Goal: Transaction & Acquisition: Purchase product/service

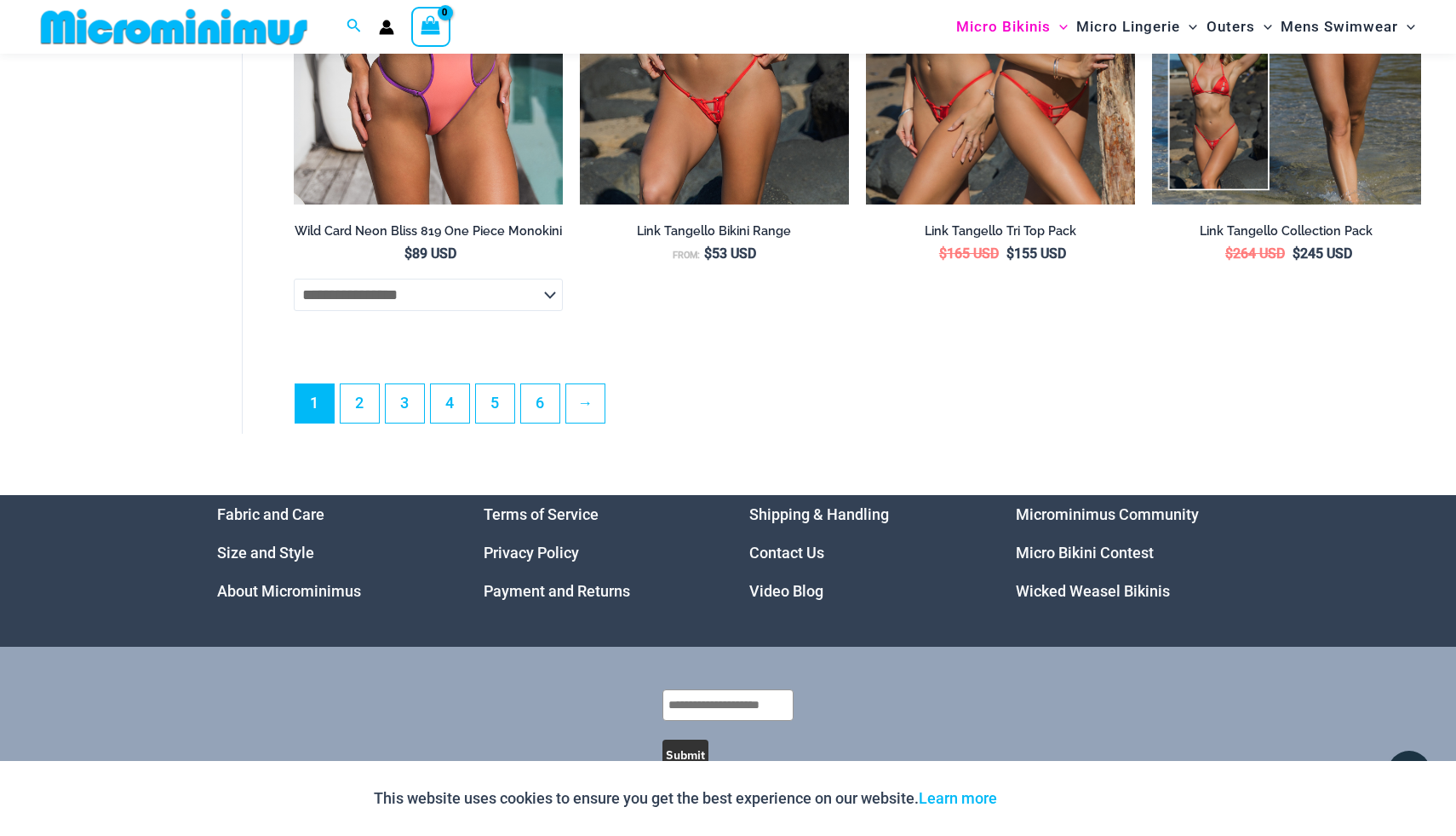
scroll to position [4795, 0]
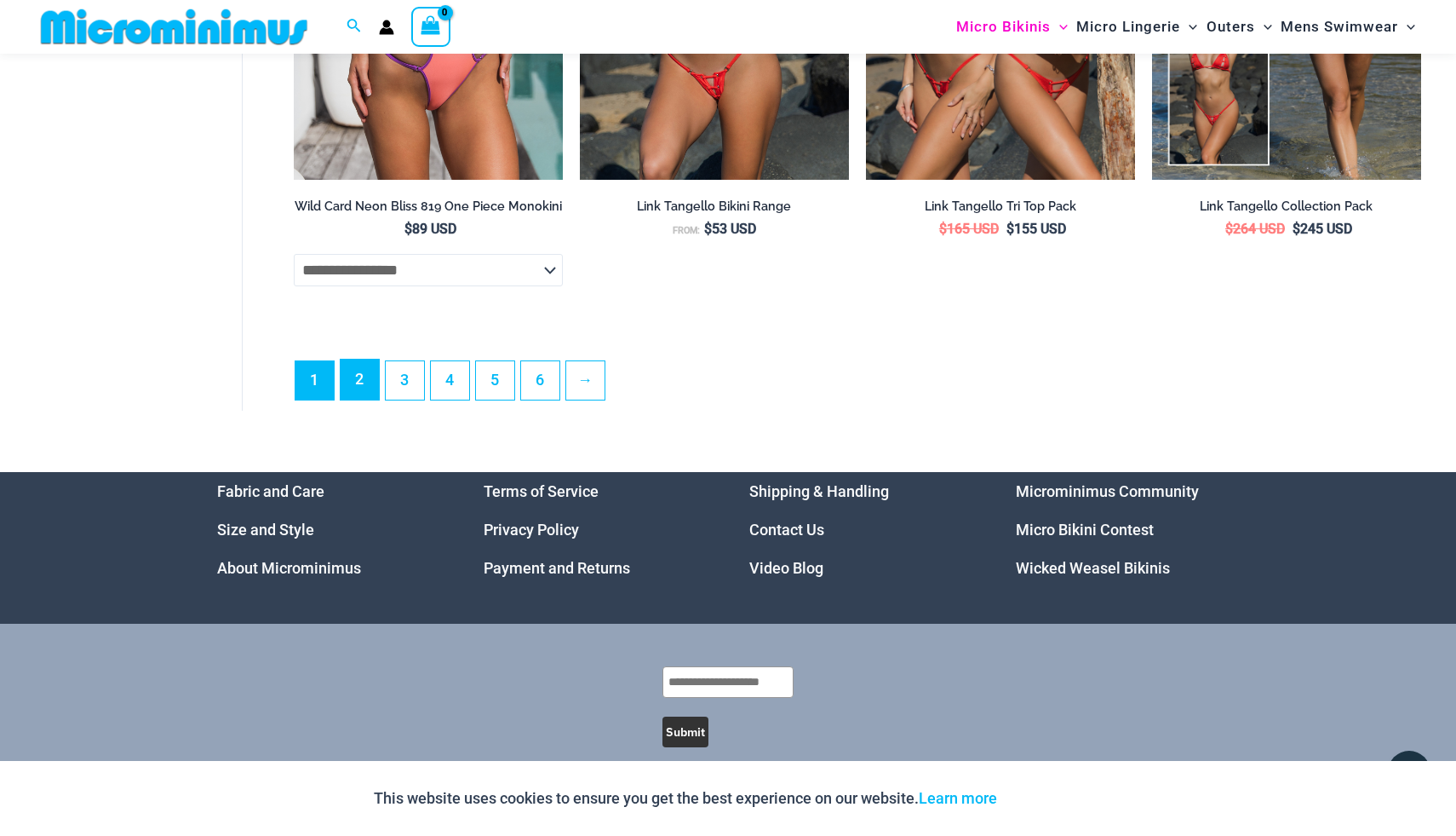
click at [360, 341] on link "2" at bounding box center [360, 379] width 39 height 40
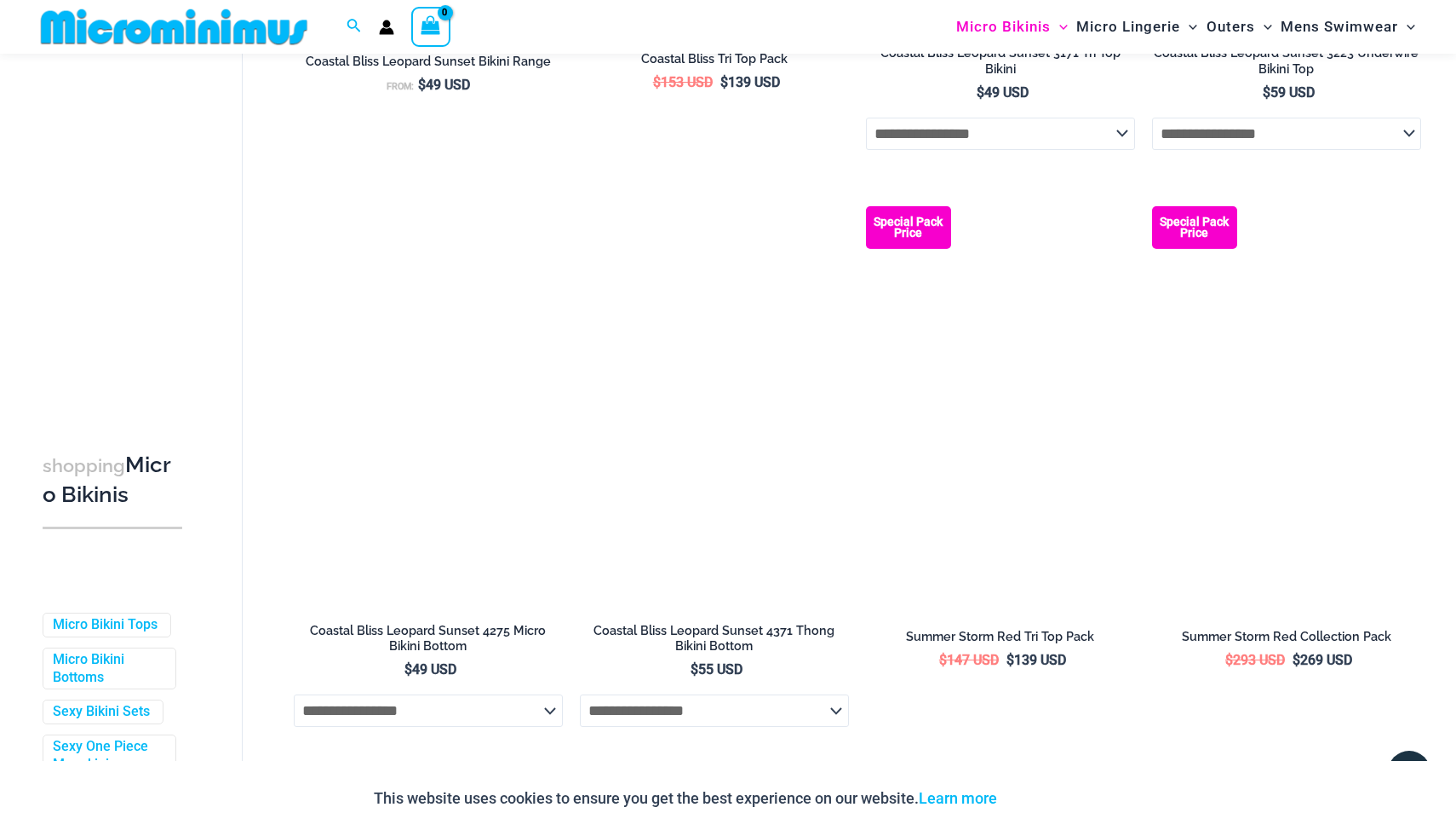
scroll to position [1193, 0]
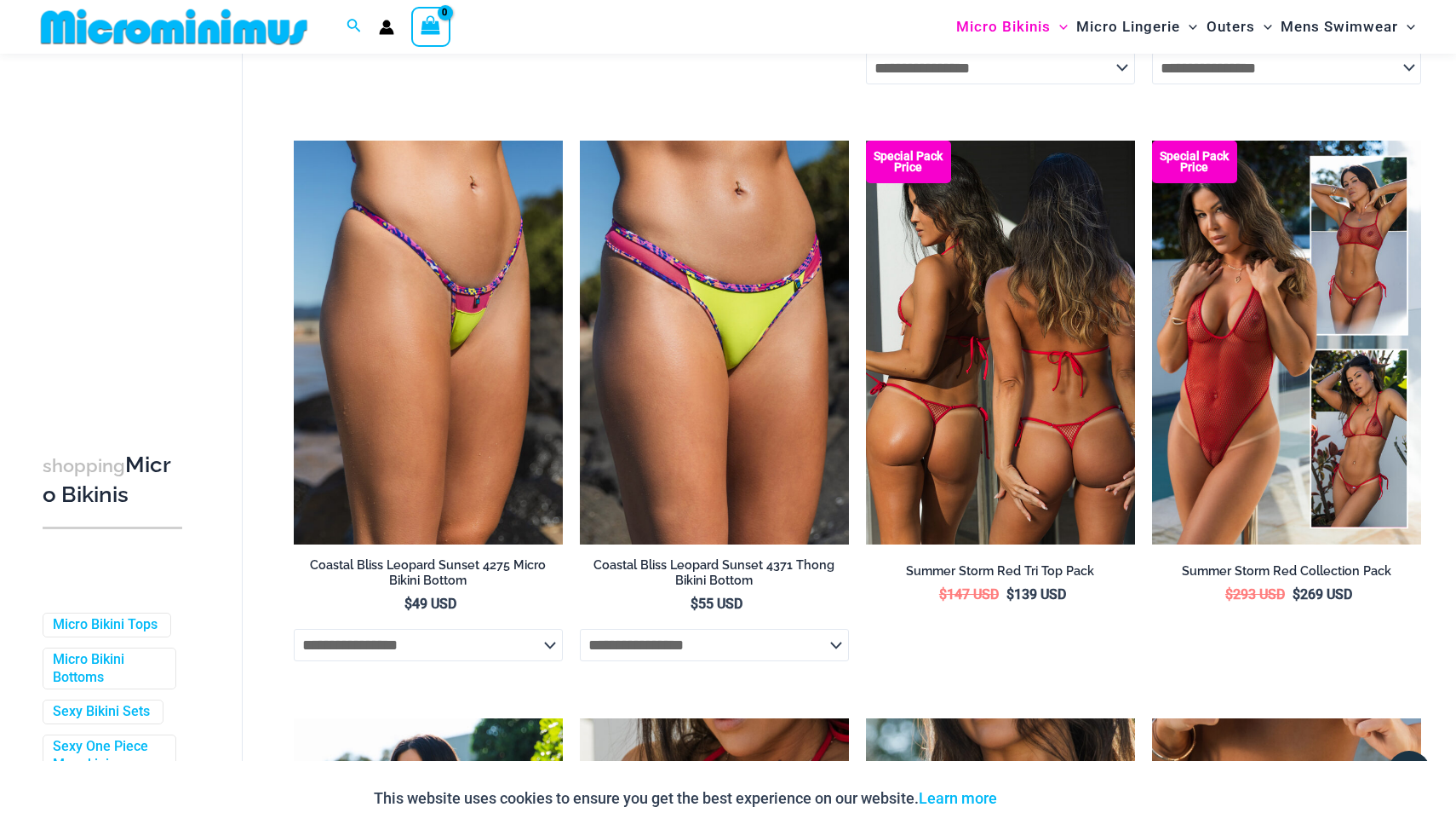
click at [1032, 369] on img at bounding box center [1000, 343] width 269 height 404
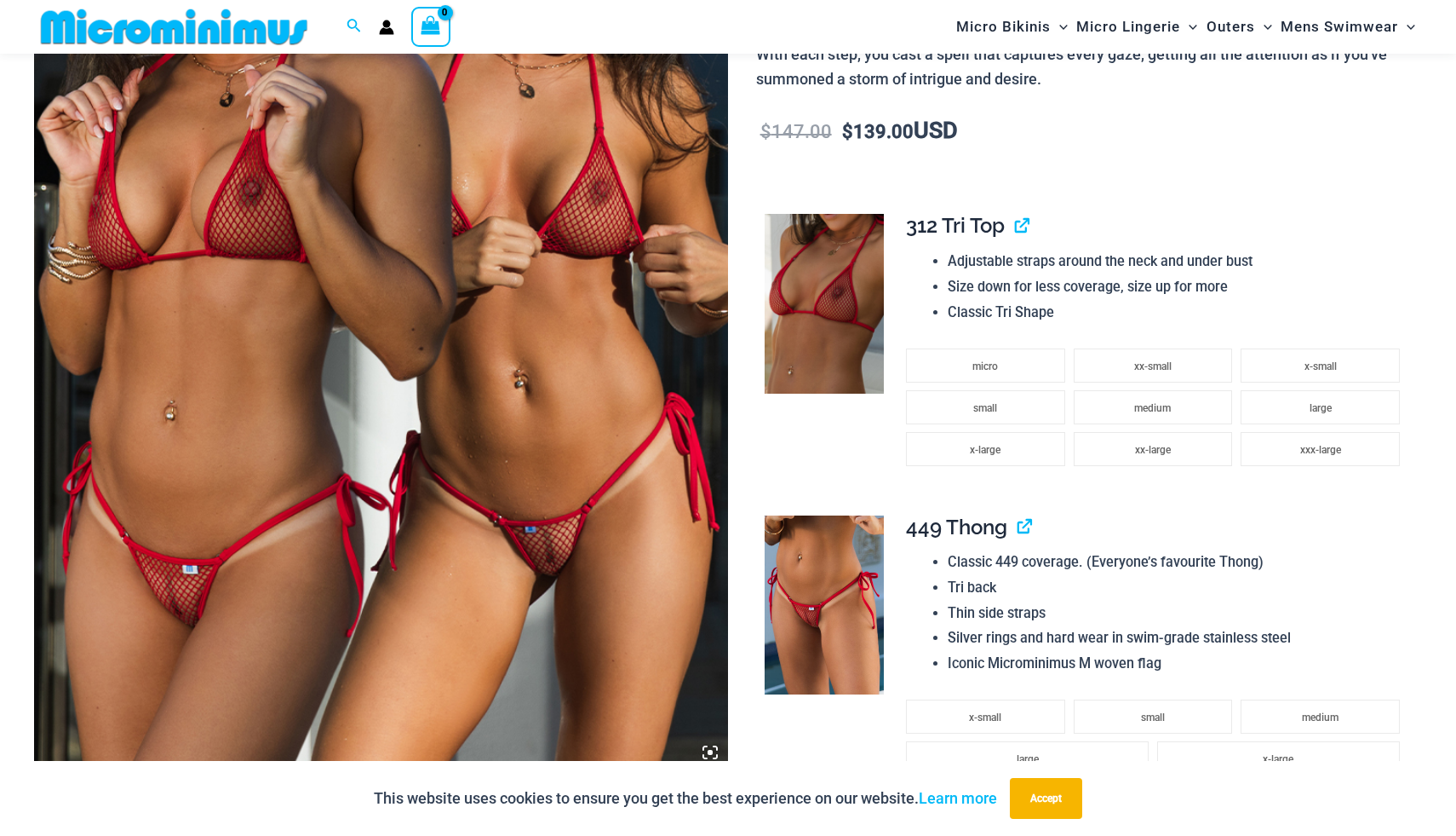
scroll to position [430, 0]
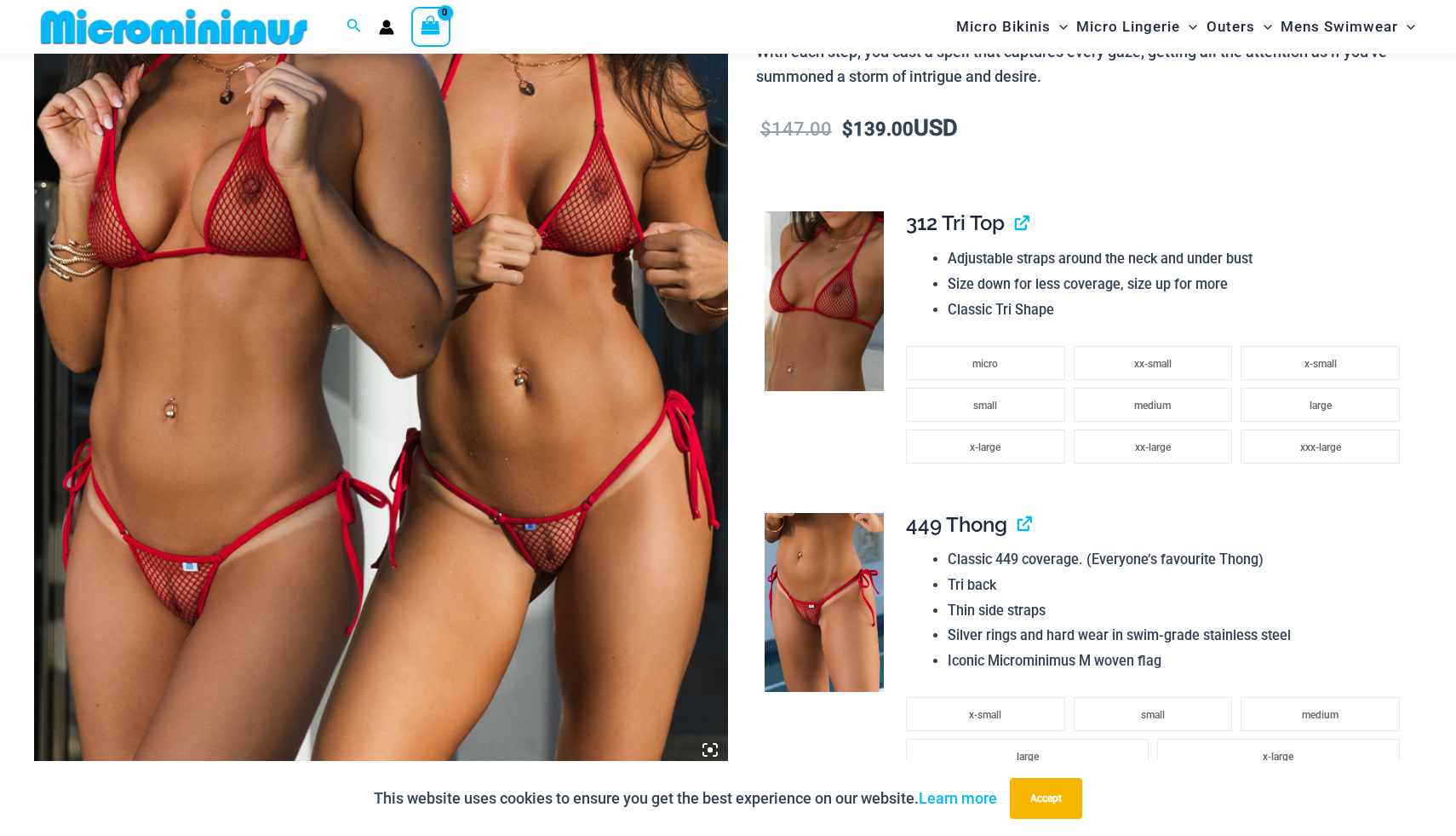
click at [505, 375] on img at bounding box center [381, 247] width 694 height 1041
